Goal: Information Seeking & Learning: Learn about a topic

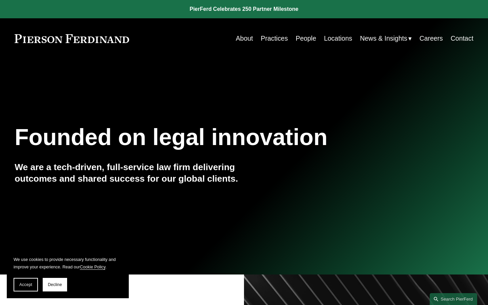
click at [187, 39] on link "Practices" at bounding box center [274, 38] width 27 height 13
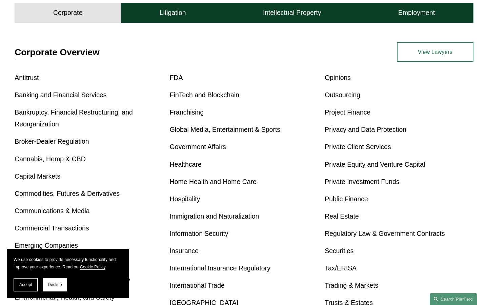
scroll to position [222, 0]
click at [356, 128] on link "Privacy and Data Protection" at bounding box center [366, 128] width 82 height 7
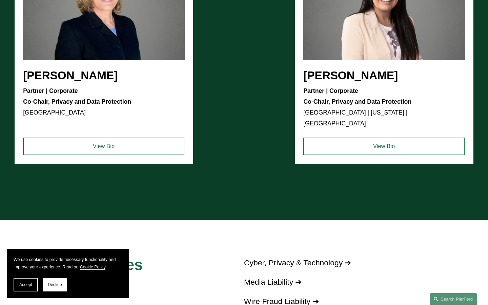
scroll to position [566, 0]
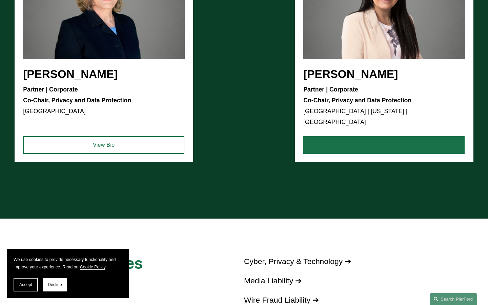
click at [312, 137] on link "View Bio" at bounding box center [383, 145] width 161 height 18
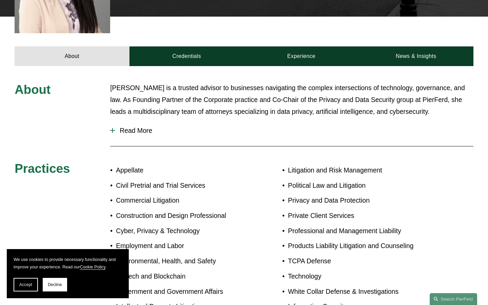
scroll to position [262, 0]
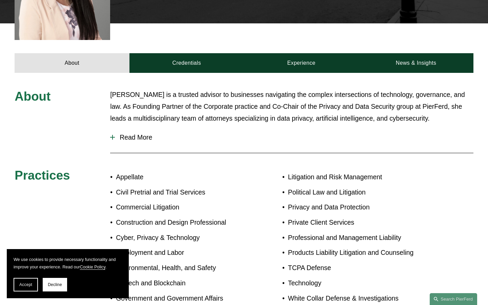
click at [200, 37] on div "About Credentials Experience News & Insights" at bounding box center [244, 47] width 488 height 49
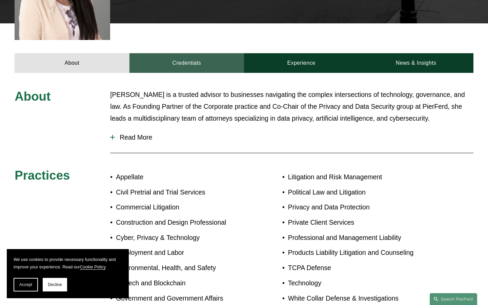
click at [200, 53] on link "Credentials" at bounding box center [186, 63] width 115 height 20
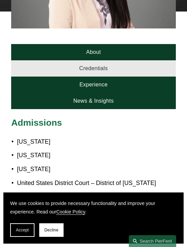
scroll to position [0, 0]
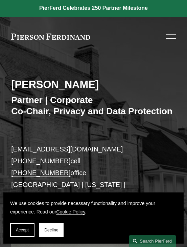
click at [177, 40] on div "Skip to Content About Practices People Locations" at bounding box center [93, 37] width 187 height 40
click at [174, 39] on div at bounding box center [171, 37] width 10 height 12
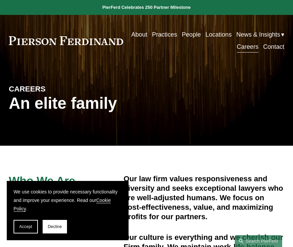
click at [246, 45] on link "Careers" at bounding box center [248, 47] width 22 height 12
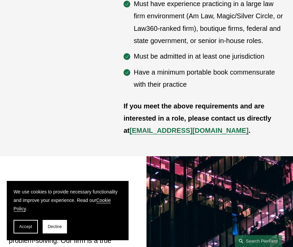
scroll to position [256, 0]
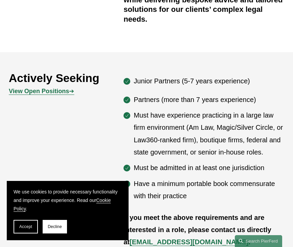
click at [66, 94] on strong "View Open Positions" at bounding box center [39, 91] width 60 height 7
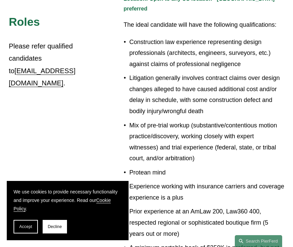
scroll to position [453, 0]
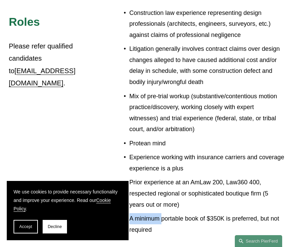
drag, startPoint x: 162, startPoint y: 205, endPoint x: 216, endPoint y: 202, distance: 55.0
click at [216, 202] on ul "Construction law experience representing design professionals (architects, engi…" at bounding box center [204, 121] width 161 height 228
